Goal: Task Accomplishment & Management: Manage account settings

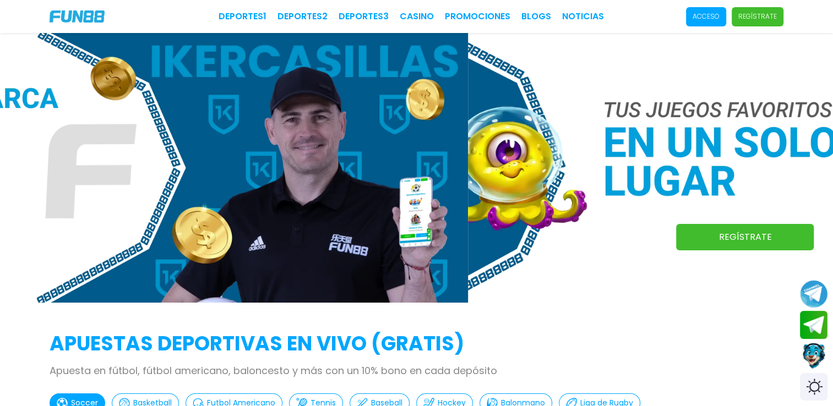
click at [696, 13] on p "Acceso" at bounding box center [706, 17] width 27 height 10
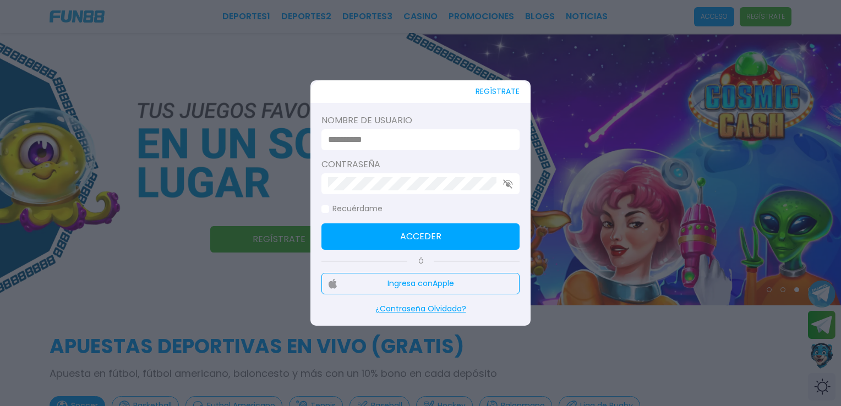
type input "**********"
click at [484, 243] on button "Acceder" at bounding box center [420, 237] width 198 height 26
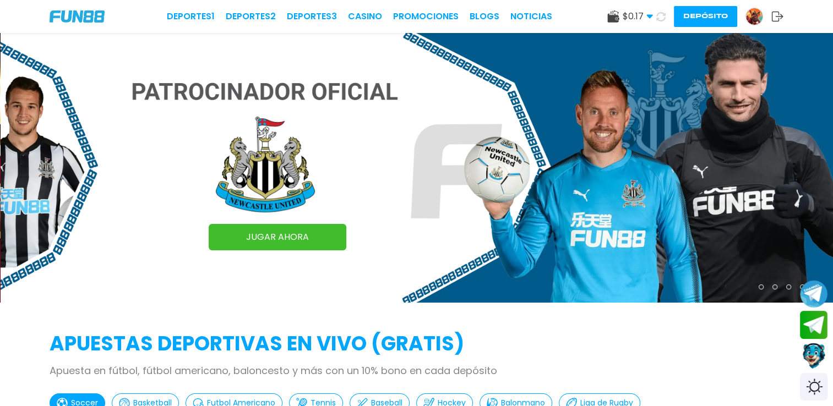
click at [751, 23] on img at bounding box center [754, 16] width 17 height 17
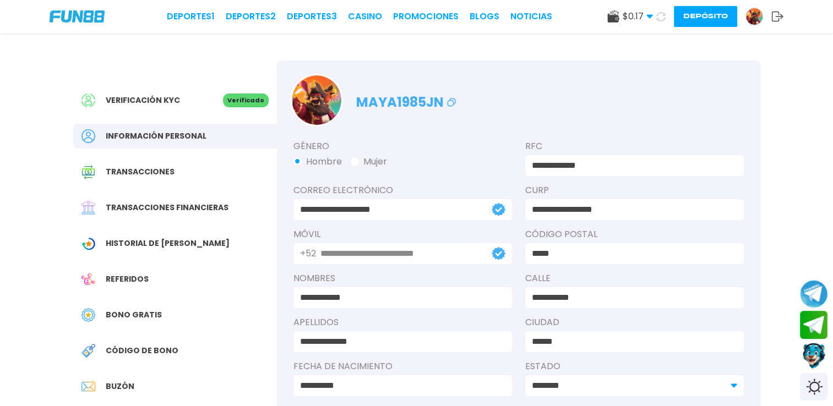
click at [212, 192] on div "Verificación KYC Verificado Información personal Transacciones Transacciones fi…" at bounding box center [175, 267] width 204 height 413
click at [213, 204] on span "Transacciones financieras" at bounding box center [167, 208] width 123 height 12
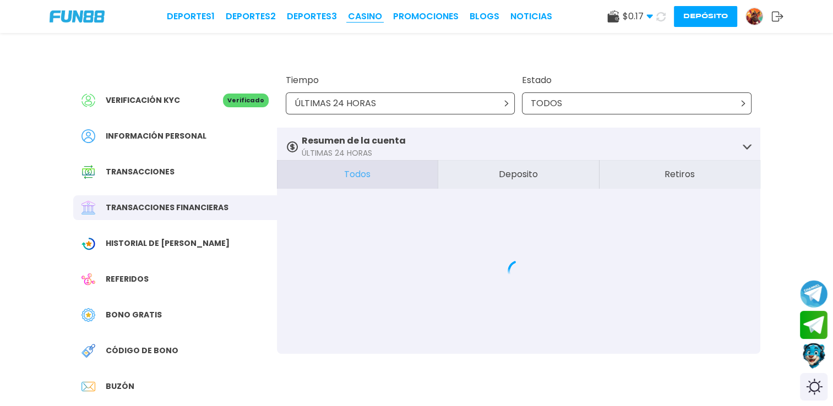
drag, startPoint x: 369, startPoint y: 5, endPoint x: 369, endPoint y: 11, distance: 6.1
click at [369, 10] on div "Deportes 1 Deportes 2 Deportes 3 CASINO Promociones BLOGS NOTICIAS $ 0.17 Diner…" at bounding box center [416, 16] width 833 height 33
click at [368, 18] on link "CASINO" at bounding box center [365, 16] width 34 height 13
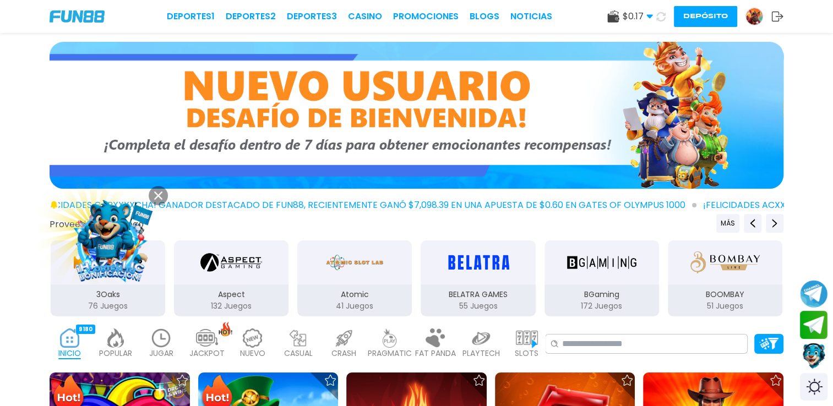
click at [525, 116] on img at bounding box center [417, 115] width 734 height 147
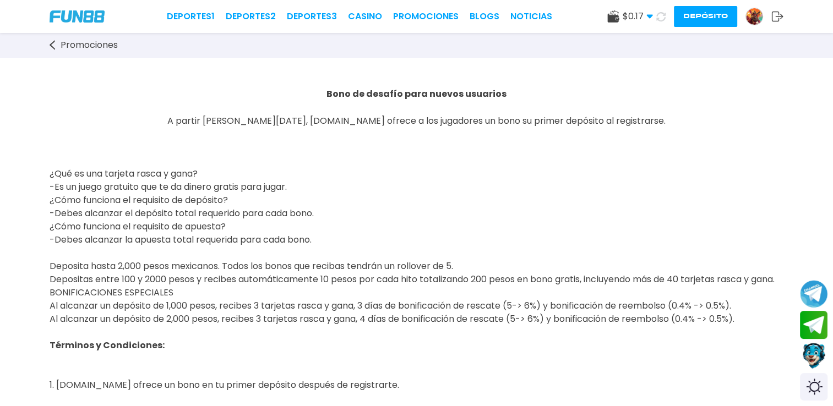
click at [89, 12] on img at bounding box center [77, 16] width 55 height 12
